Goal: Transaction & Acquisition: Subscribe to service/newsletter

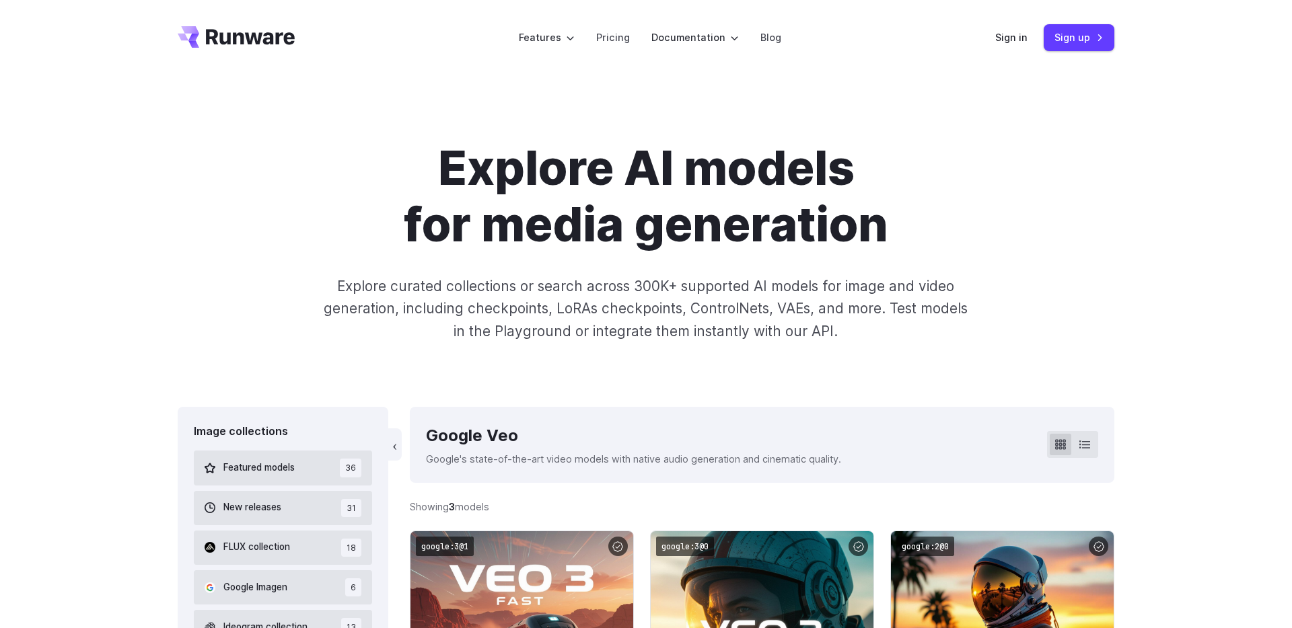
click at [414, 278] on p "Explore curated collections or search across 300K+ supported AI models for imag…" at bounding box center [645, 308] width 655 height 67
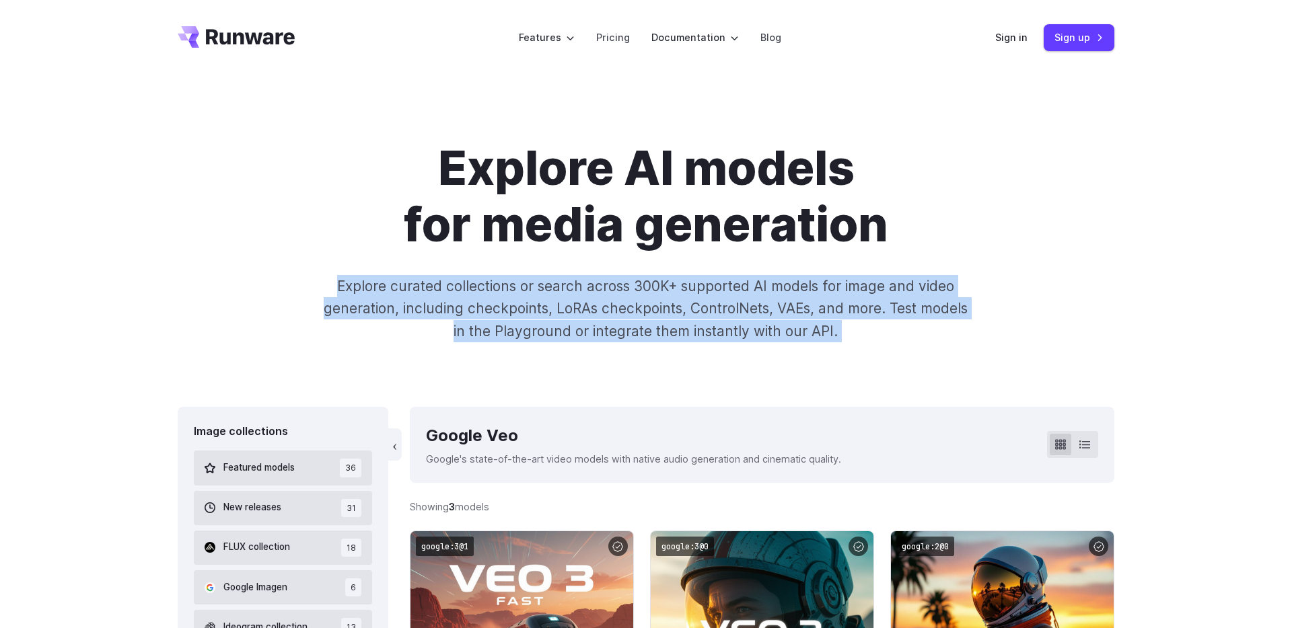
click at [414, 278] on p "Explore curated collections or search across 300K+ supported AI models for imag…" at bounding box center [645, 308] width 655 height 67
click at [59, 223] on div "Explore AI models for media generation Explore curated collections or search ac…" at bounding box center [646, 241] width 1292 height 332
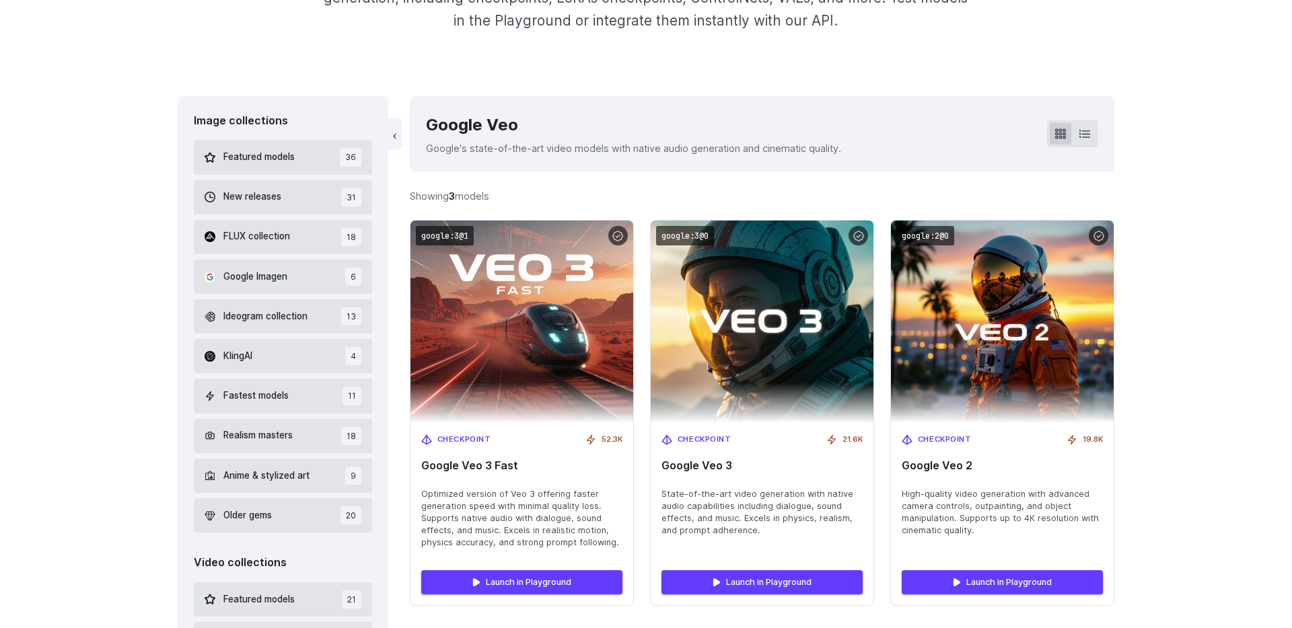
scroll to position [505, 0]
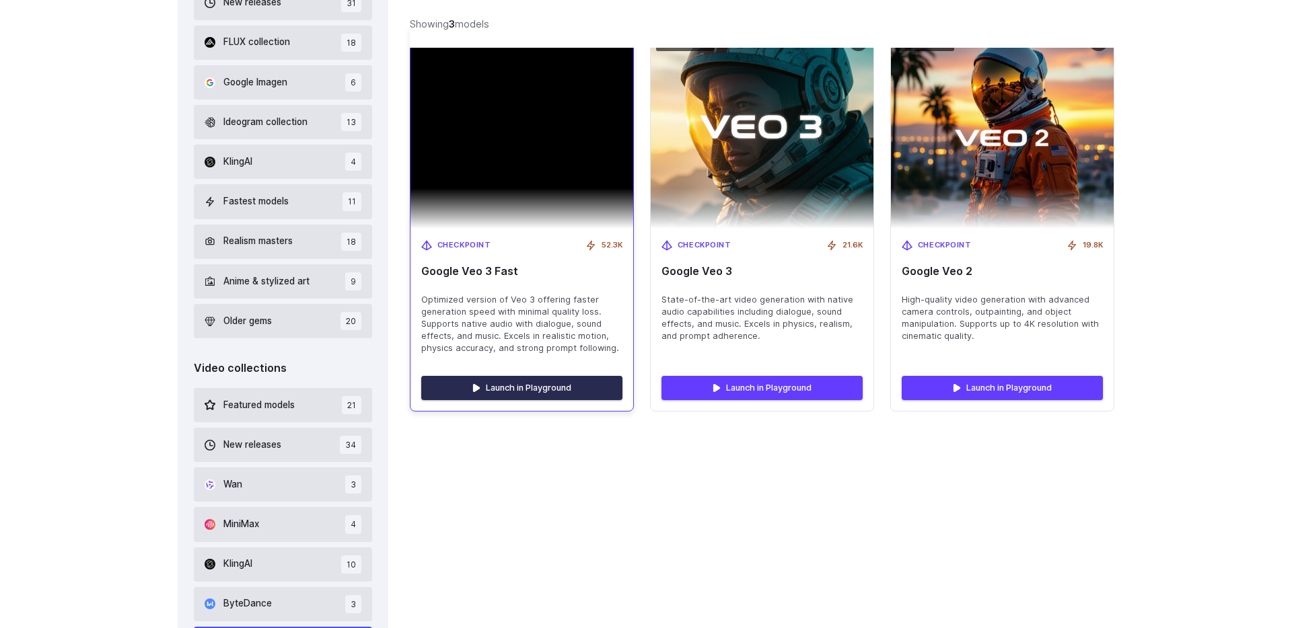
click at [534, 386] on link "Launch in Playground" at bounding box center [521, 388] width 201 height 24
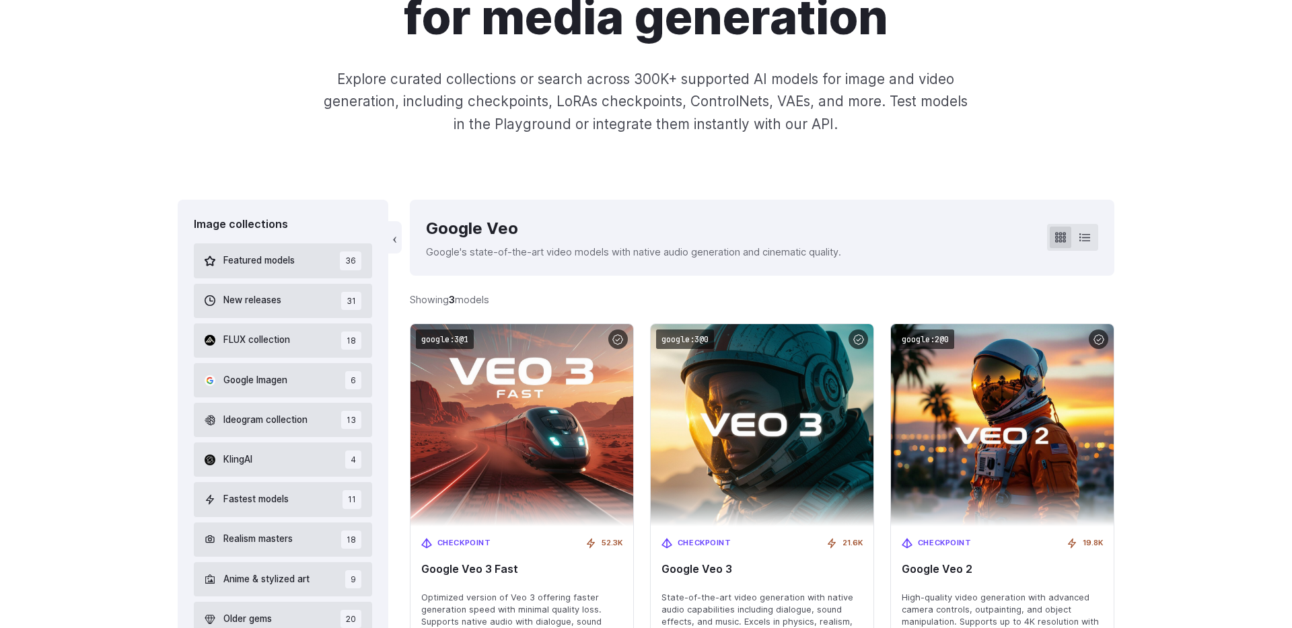
scroll to position [221, 0]
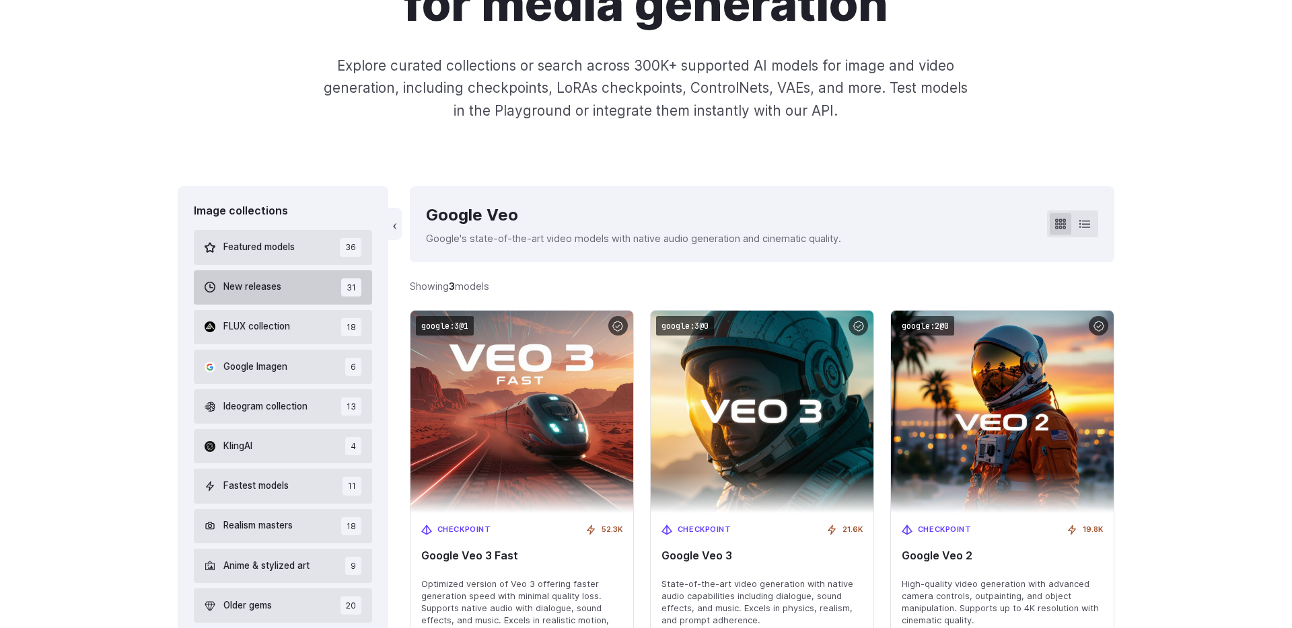
click at [265, 283] on span "New releases" at bounding box center [252, 287] width 58 height 15
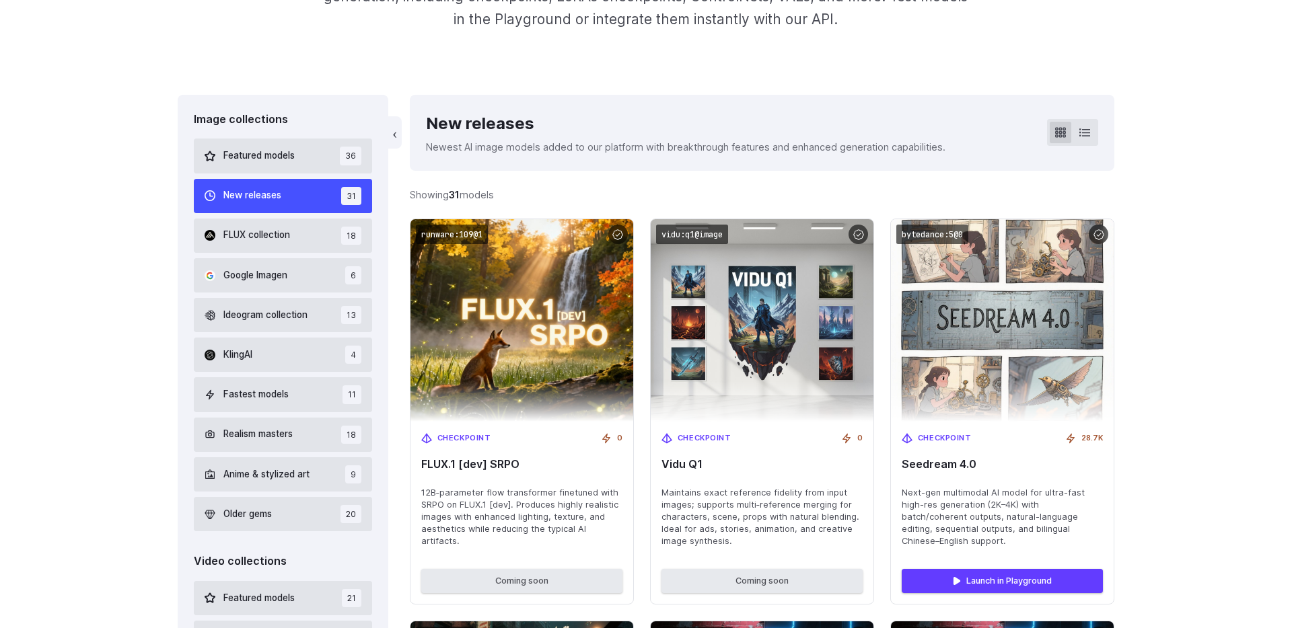
scroll to position [321, 0]
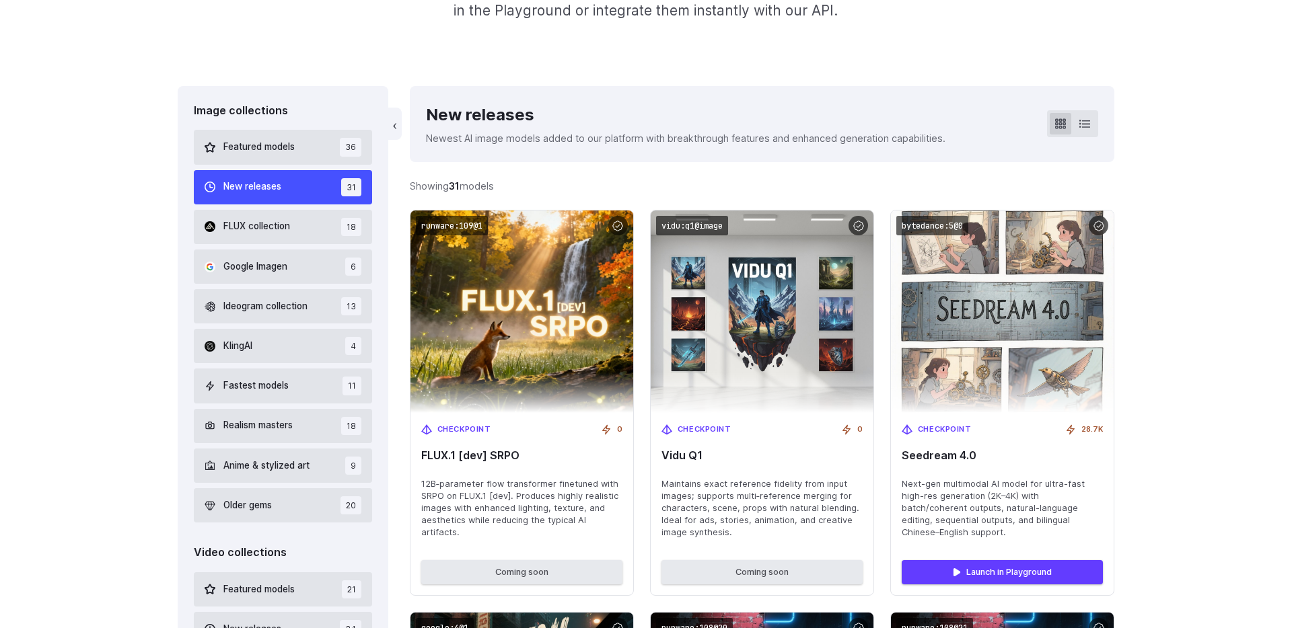
click at [265, 283] on button "Google Imagen 6" at bounding box center [283, 267] width 178 height 34
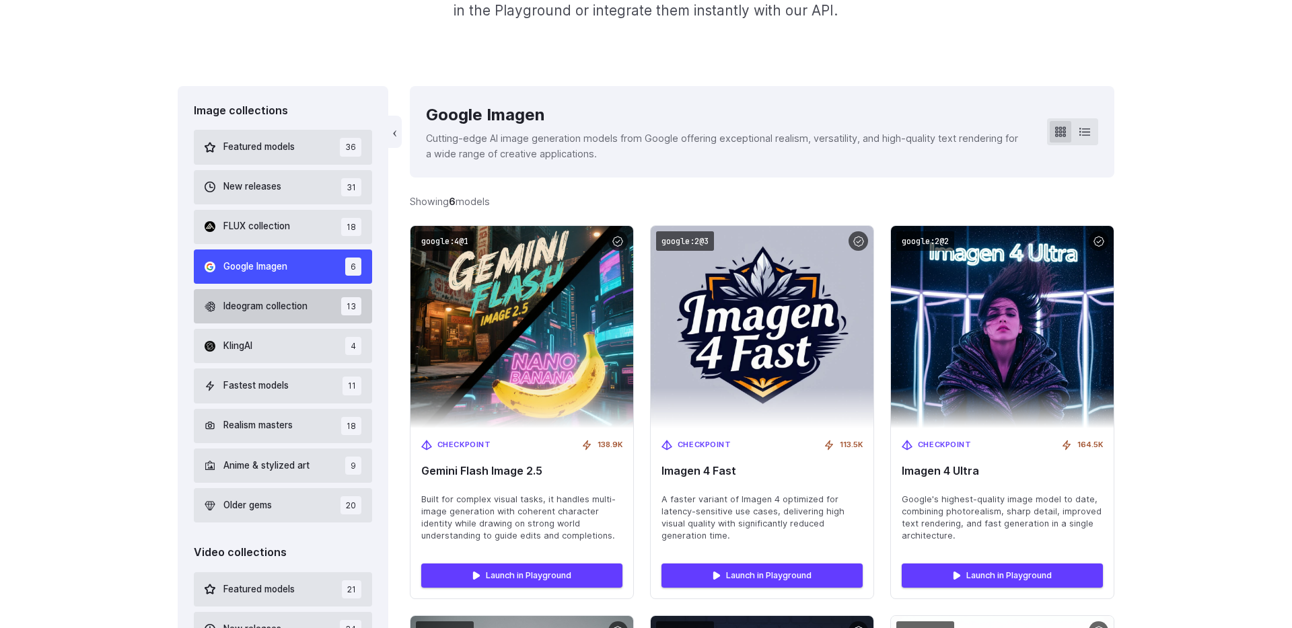
click at [264, 321] on button "Ideogram collection 13" at bounding box center [283, 306] width 178 height 34
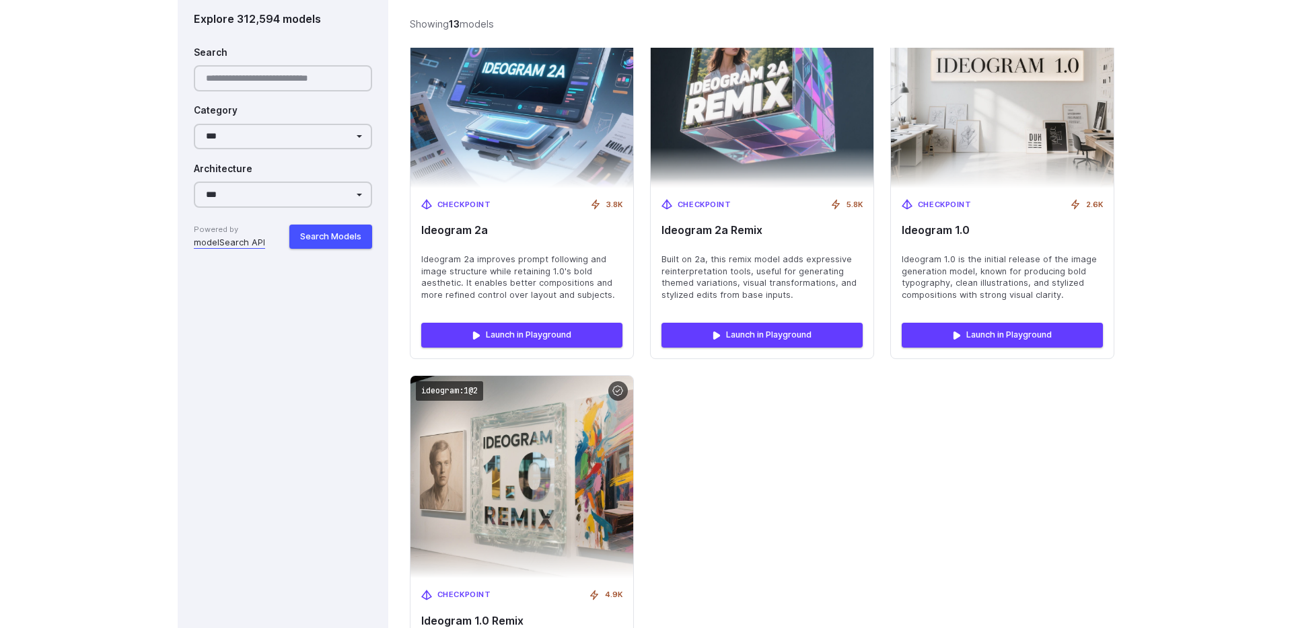
scroll to position [1759, 0]
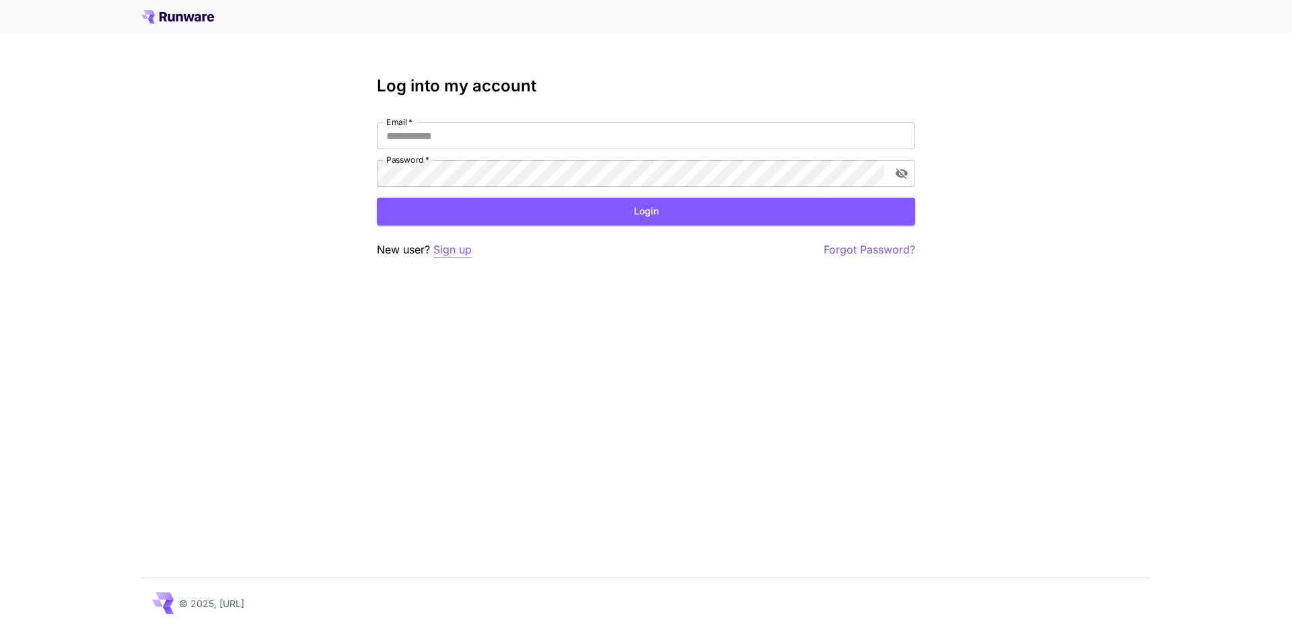
click at [464, 250] on p "Sign up" at bounding box center [452, 250] width 38 height 17
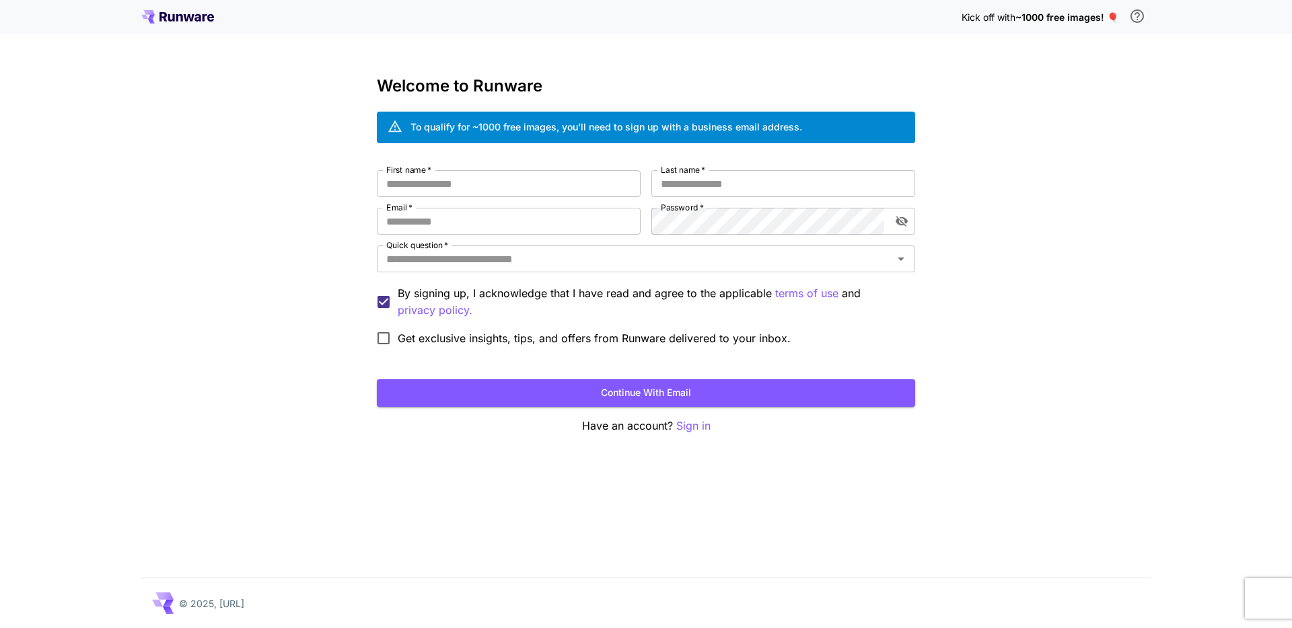
click at [531, 129] on div "To qualify for ~1000 free images, you’ll need to sign up with a business email …" at bounding box center [606, 127] width 392 height 14
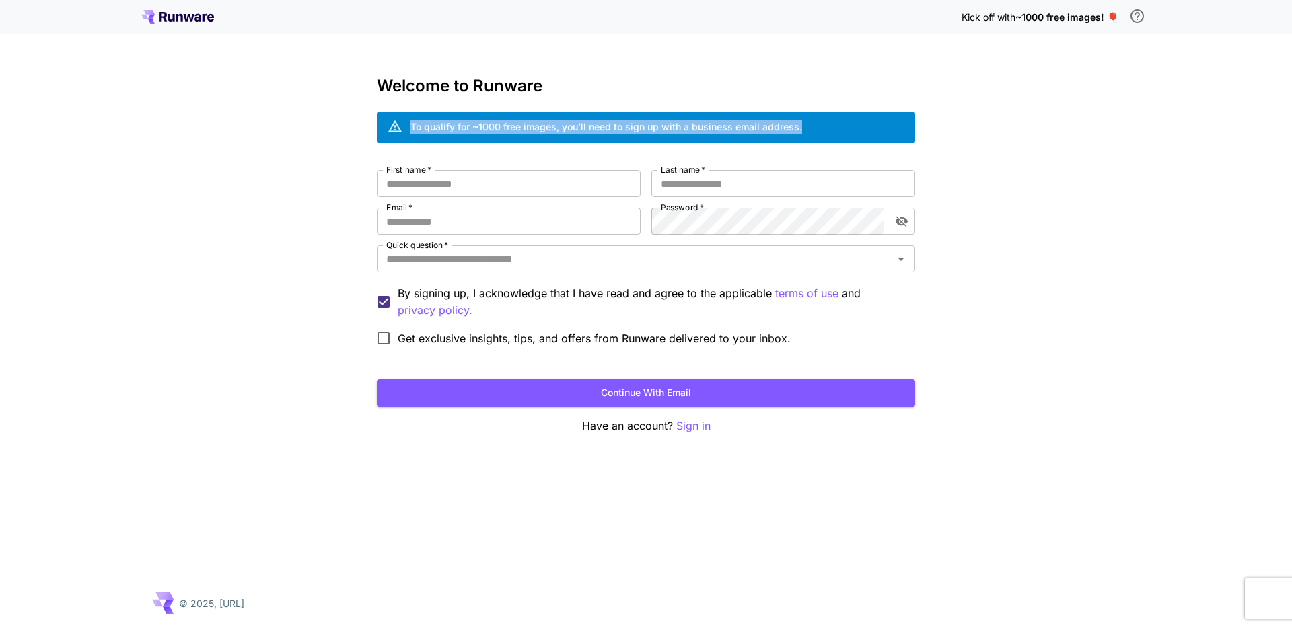
click at [531, 129] on div "To qualify for ~1000 free images, you’ll need to sign up with a business email …" at bounding box center [606, 127] width 392 height 14
click at [1115, 124] on div "Kick off with ~1000 free images! 🎈 Welcome to Runware To qualify for ~1000 free…" at bounding box center [646, 314] width 1292 height 628
